Goal: Check status: Check status

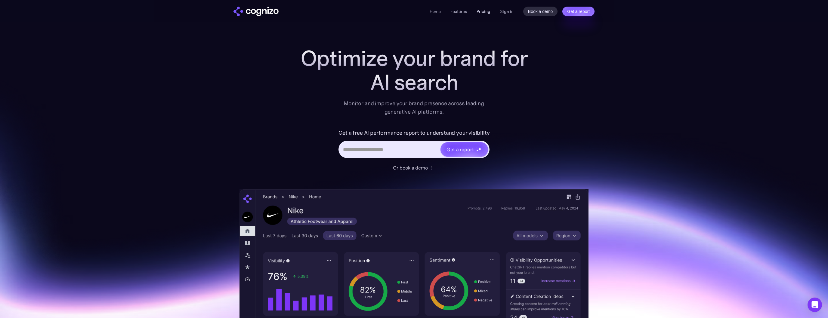
click at [487, 11] on link "Pricing" at bounding box center [484, 11] width 14 height 5
click at [511, 13] on link "Sign in" at bounding box center [507, 11] width 14 height 7
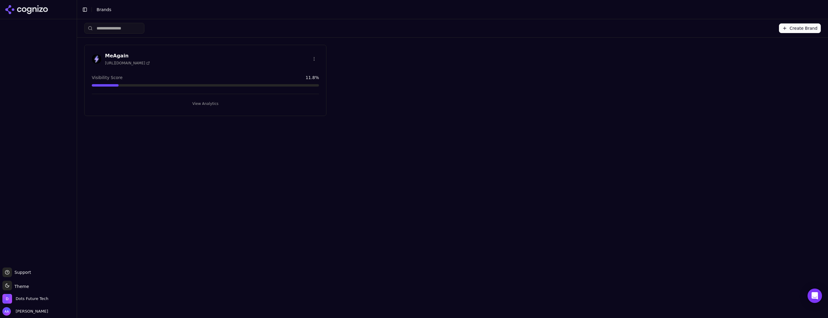
click at [152, 59] on div "MeAgain [URL][DOMAIN_NAME]" at bounding box center [205, 58] width 227 height 13
click at [117, 54] on h3 "MeAgain" at bounding box center [127, 55] width 45 height 7
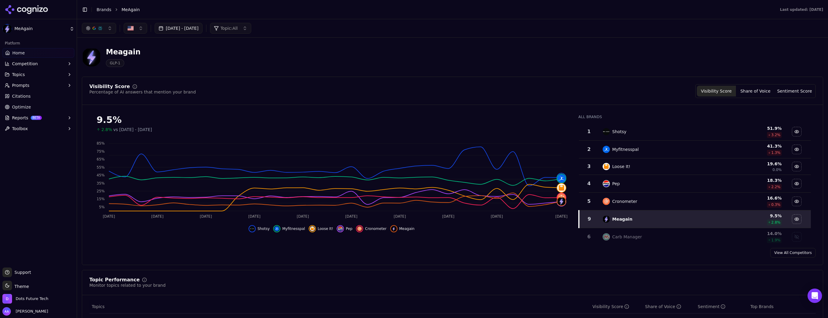
click at [195, 26] on button "[DATE] - [DATE]" at bounding box center [179, 28] width 48 height 11
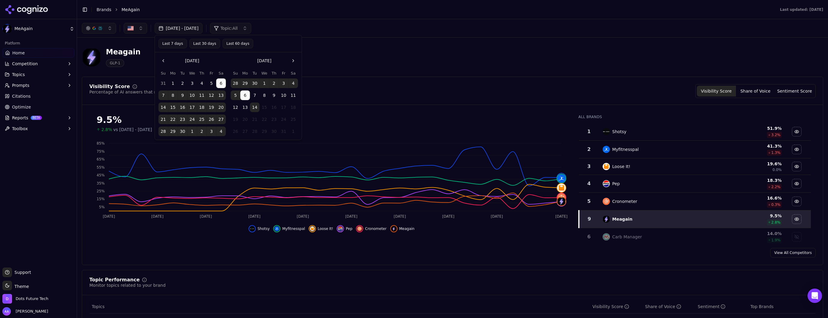
click at [313, 57] on div "Meagain GLP-1" at bounding box center [217, 57] width 270 height 20
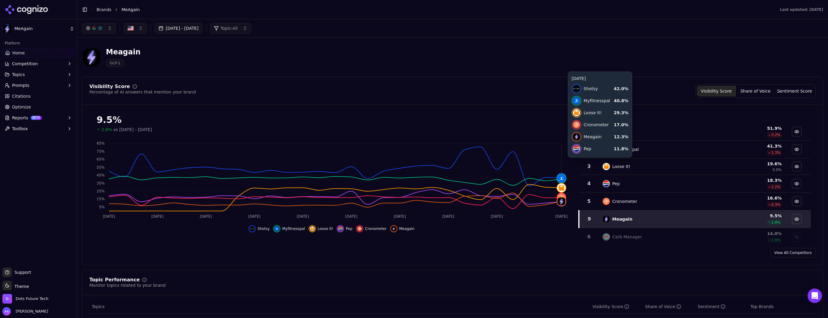
click at [560, 163] on icon "[DATE] Sep [DATE] Sep [DATE] Sep [DATE] Sep [DATE] [DATE] 5 5% 15% 25% 35% 45% …" at bounding box center [331, 180] width 484 height 84
